Goal: Task Accomplishment & Management: Use online tool/utility

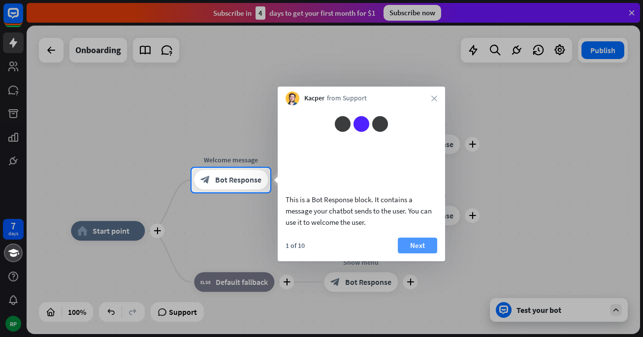
click at [428, 254] on button "Next" at bounding box center [417, 246] width 39 height 16
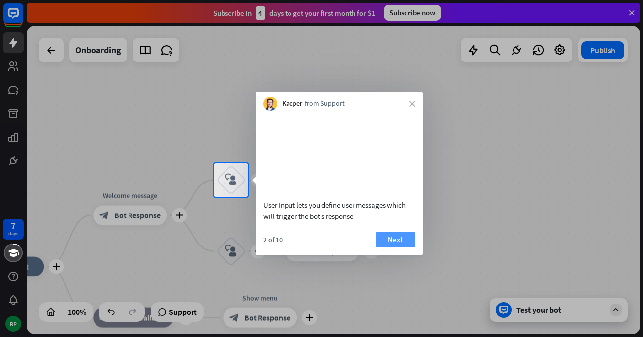
click at [397, 248] on button "Next" at bounding box center [395, 240] width 39 height 16
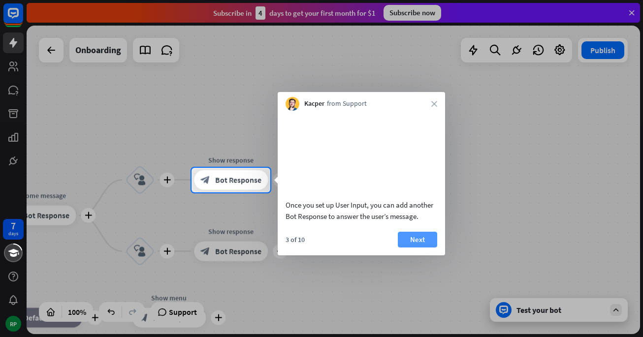
click at [422, 248] on button "Next" at bounding box center [417, 240] width 39 height 16
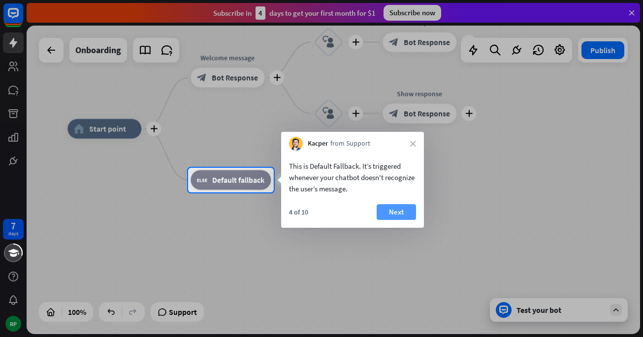
click at [396, 219] on button "Next" at bounding box center [396, 212] width 39 height 16
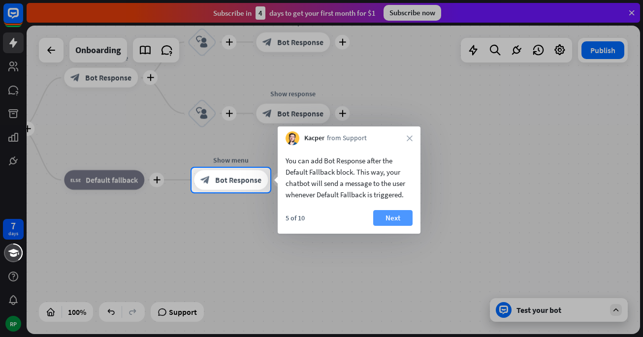
click at [408, 223] on button "Next" at bounding box center [392, 218] width 39 height 16
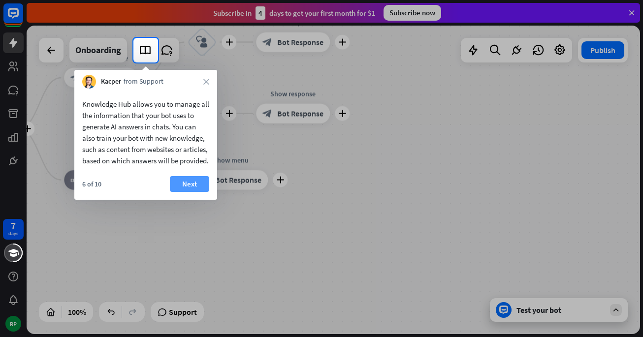
click at [195, 192] on button "Next" at bounding box center [189, 184] width 39 height 16
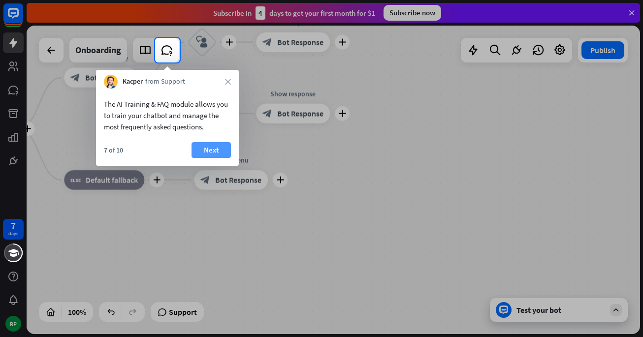
click at [216, 150] on button "Next" at bounding box center [210, 150] width 39 height 16
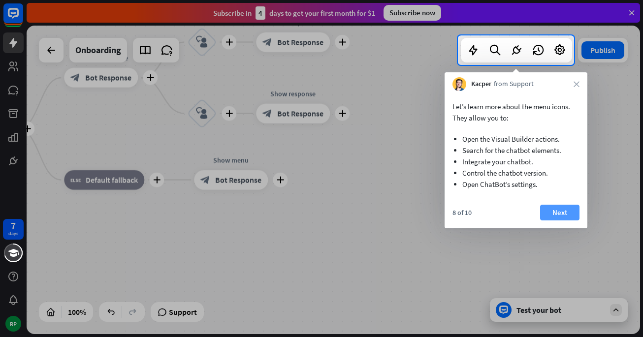
click at [562, 212] on button "Next" at bounding box center [559, 213] width 39 height 16
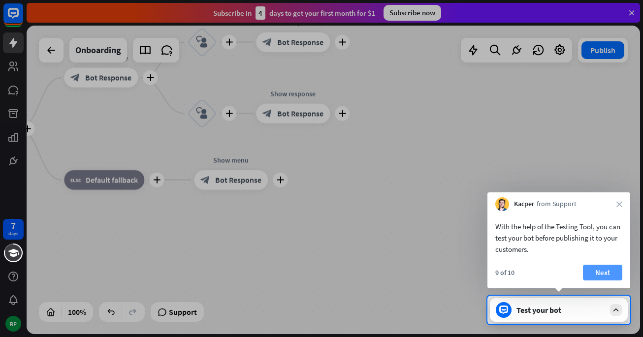
click at [599, 270] on button "Next" at bounding box center [602, 273] width 39 height 16
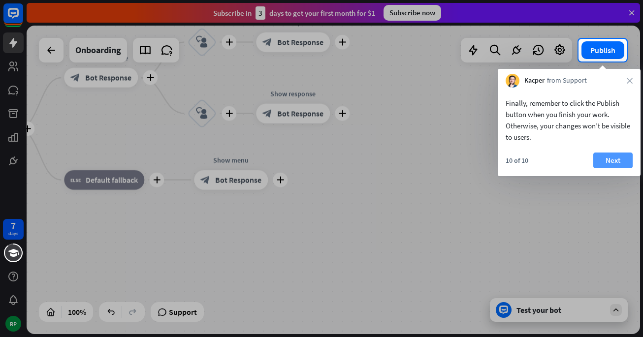
click at [614, 159] on button "Next" at bounding box center [612, 161] width 39 height 16
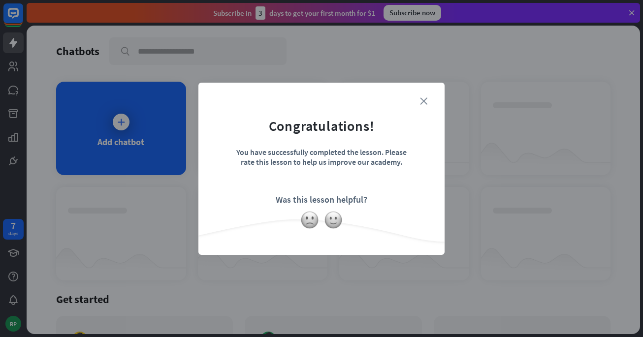
click at [425, 101] on icon "close" at bounding box center [423, 100] width 7 height 7
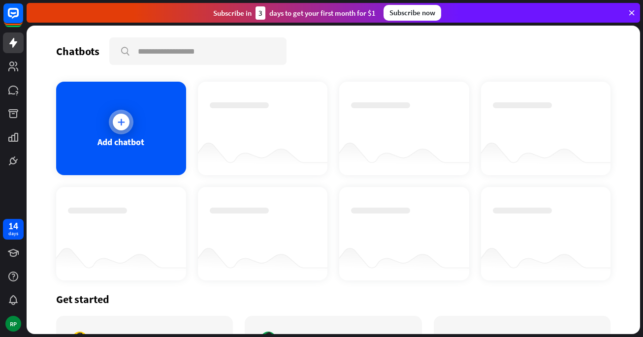
click at [144, 146] on div "Add chatbot" at bounding box center [121, 129] width 130 height 94
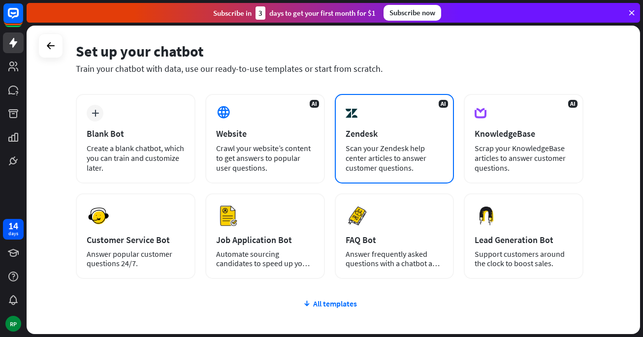
scroll to position [49, 0]
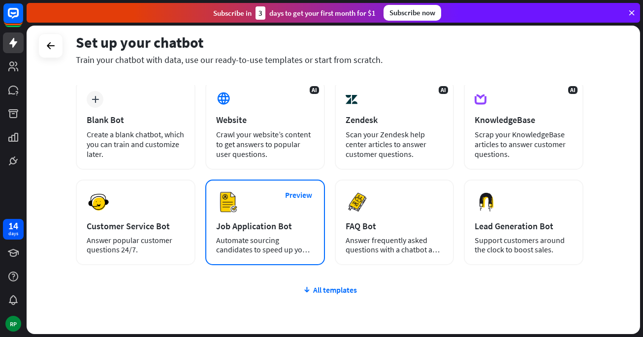
drag, startPoint x: 277, startPoint y: 229, endPoint x: 276, endPoint y: 219, distance: 9.9
click at [276, 219] on div "Preview Job Application Bot Automate sourcing candidates to speed up your hirin…" at bounding box center [265, 223] width 120 height 86
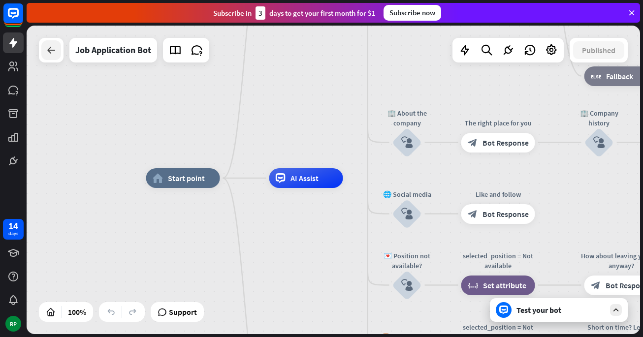
click at [46, 52] on icon at bounding box center [51, 50] width 12 height 12
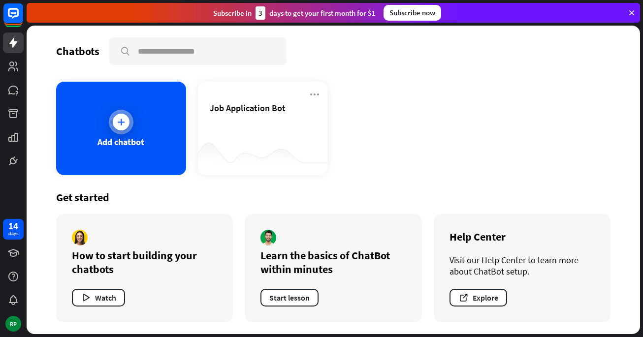
click at [164, 157] on div "Add chatbot" at bounding box center [121, 129] width 130 height 94
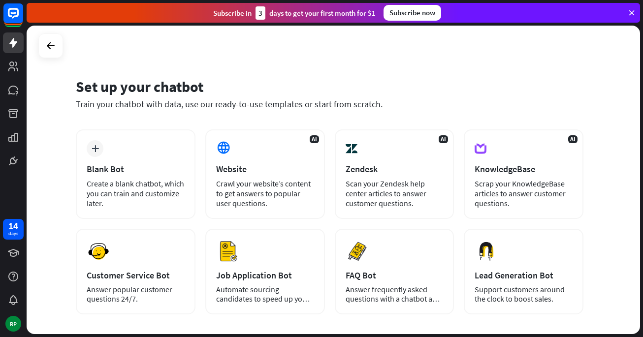
click at [150, 181] on div "Create a blank chatbot, which you can train and customize later." at bounding box center [136, 194] width 98 height 30
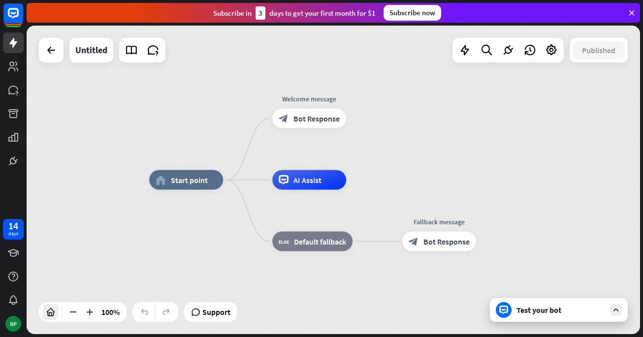
click at [52, 313] on icon at bounding box center [51, 312] width 10 height 10
click at [51, 314] on icon at bounding box center [51, 312] width 10 height 10
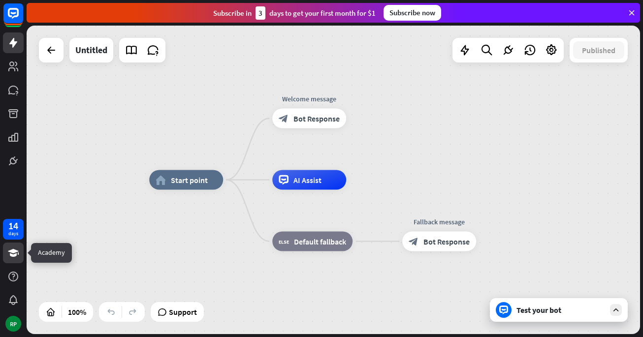
click at [15, 256] on icon at bounding box center [13, 253] width 11 height 8
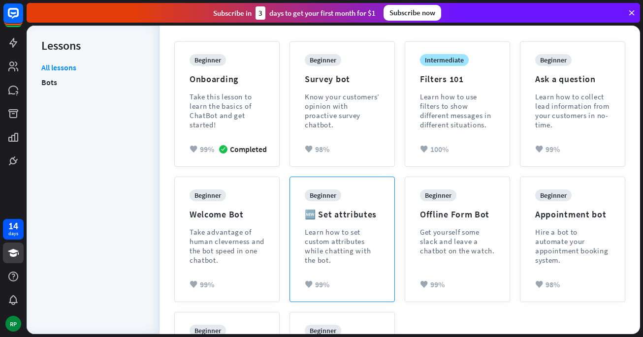
scroll to position [89, 0]
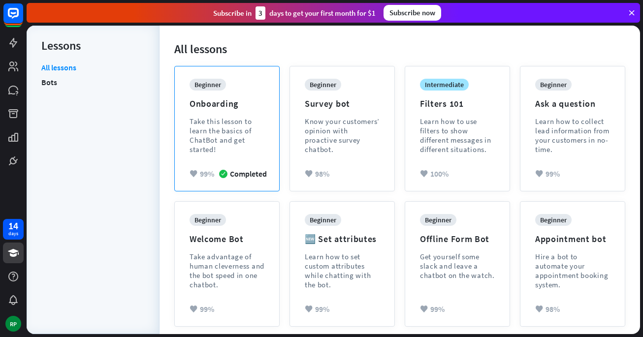
click at [237, 143] on div "Take this lesson to learn the basics of ChatBot and get started!" at bounding box center [227, 135] width 75 height 37
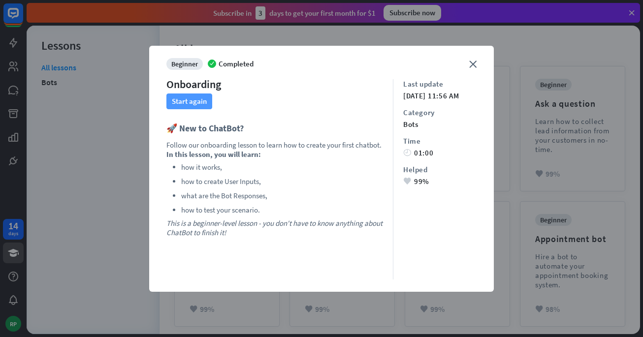
click at [200, 102] on button "Start again" at bounding box center [189, 102] width 46 height 16
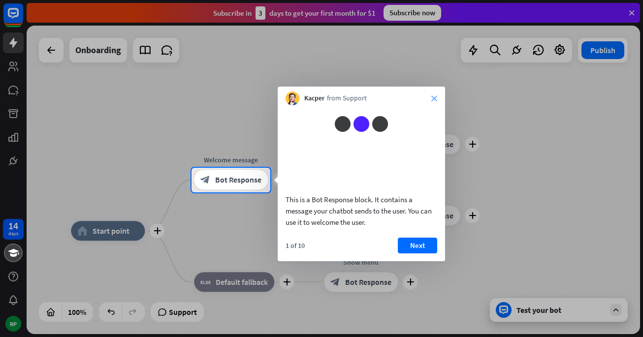
click at [433, 100] on icon "close" at bounding box center [434, 98] width 6 height 6
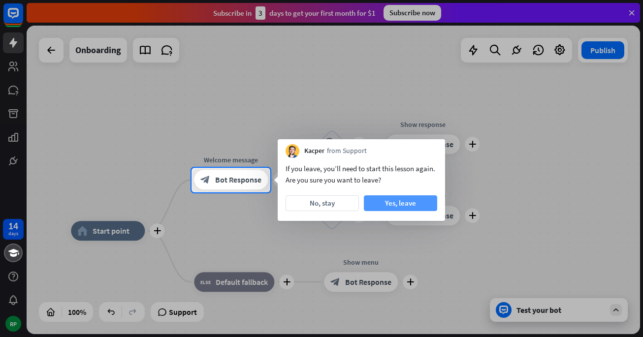
click at [395, 205] on button "Yes, leave" at bounding box center [400, 203] width 73 height 16
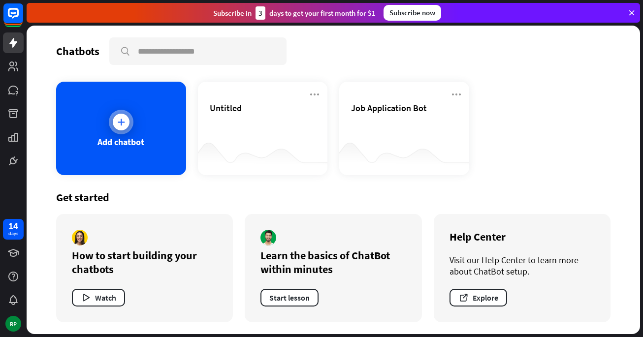
click at [144, 131] on div "Add chatbot" at bounding box center [121, 129] width 130 height 94
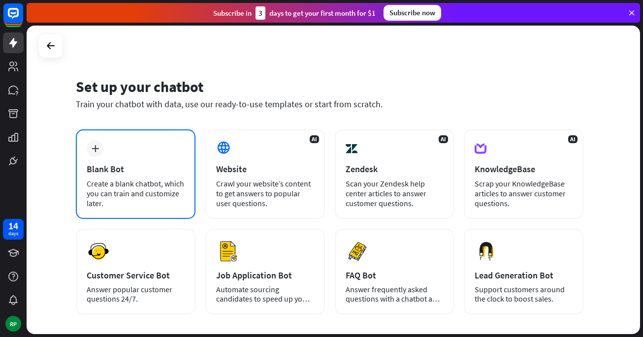
click at [182, 190] on div "Create a blank chatbot, which you can train and customize later." at bounding box center [136, 194] width 98 height 30
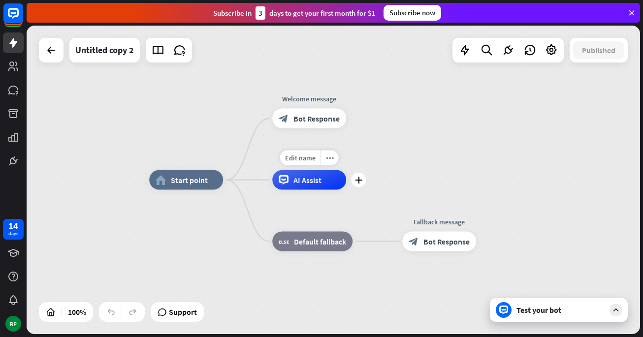
click at [313, 185] on div "AI Assist" at bounding box center [309, 180] width 74 height 20
click at [221, 235] on div "home_2 Start point Welcome message block_bot_response Bot Response AI Assist bl…" at bounding box center [455, 334] width 613 height 309
click at [192, 316] on span "Support" at bounding box center [183, 312] width 28 height 16
click at [433, 109] on div "home_2 Start point Welcome message block_bot_response Bot Response AI Assist bl…" at bounding box center [333, 180] width 613 height 309
drag, startPoint x: 433, startPoint y: 108, endPoint x: 451, endPoint y: 88, distance: 26.5
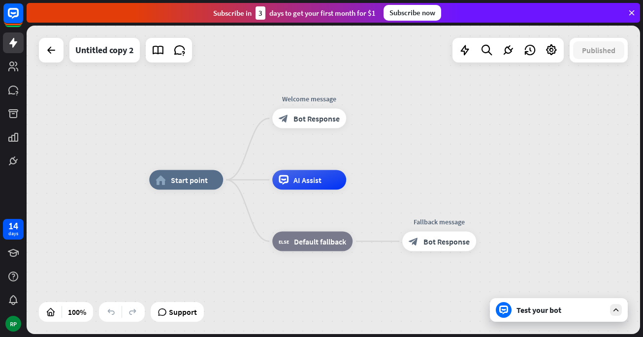
click at [434, 107] on div "home_2 Start point Welcome message block_bot_response Bot Response AI Assist bl…" at bounding box center [333, 180] width 613 height 309
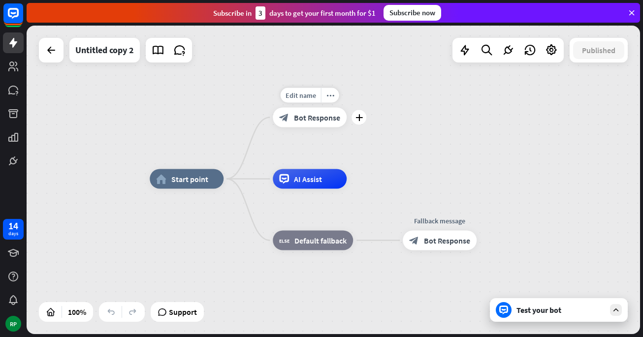
click at [347, 108] on div "Edit name more_horiz plus Welcome message block_bot_response Bot Response" at bounding box center [310, 118] width 74 height 20
click at [21, 142] on link at bounding box center [13, 137] width 21 height 21
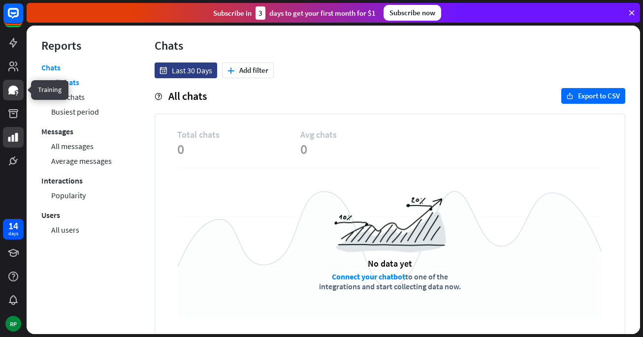
click at [9, 90] on icon at bounding box center [13, 90] width 10 height 9
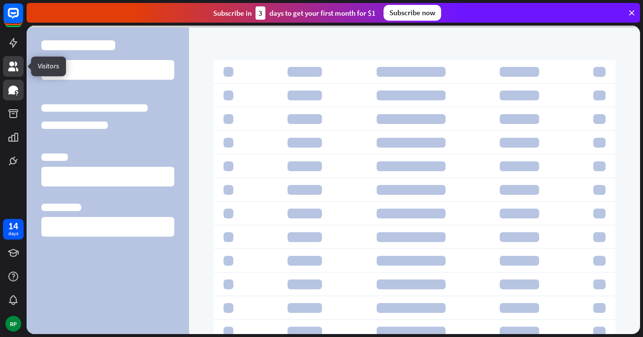
click at [14, 71] on icon at bounding box center [13, 67] width 10 height 10
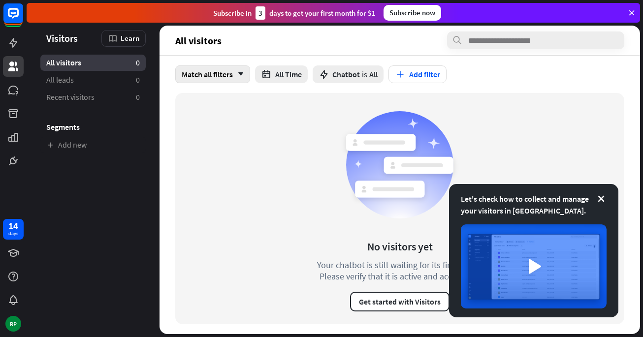
click at [235, 76] on icon "arrow_down" at bounding box center [238, 74] width 11 height 6
drag, startPoint x: 283, startPoint y: 127, endPoint x: 283, endPoint y: 96, distance: 31.0
click at [283, 125] on div "No visitors yet Your chatbot is still waiting for its first visitor. Please ver…" at bounding box center [399, 208] width 449 height 231
click at [18, 42] on icon at bounding box center [13, 43] width 12 height 12
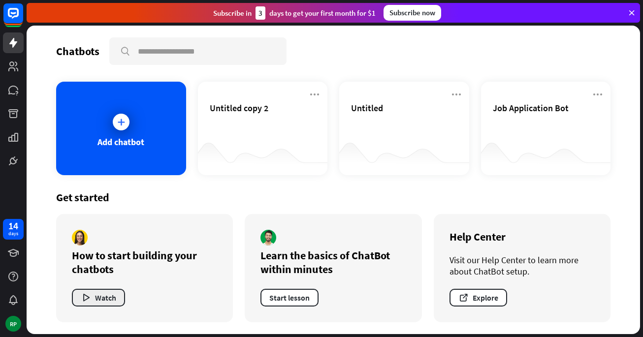
click at [91, 301] on icon "button" at bounding box center [86, 298] width 10 height 10
